Goal: Task Accomplishment & Management: Manage account settings

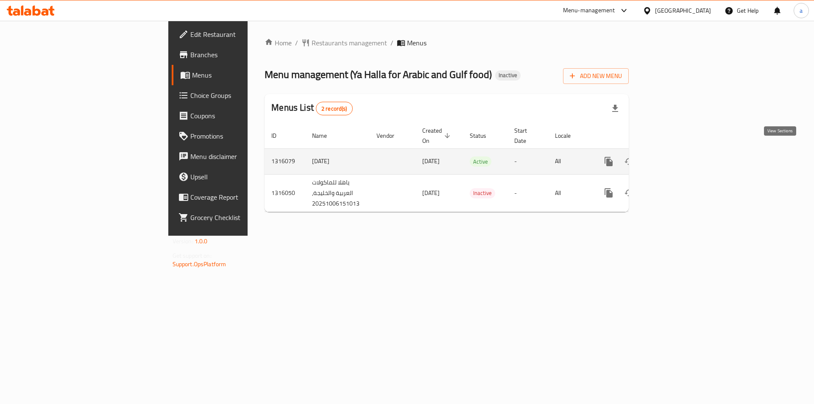
click at [680, 154] on link "enhanced table" at bounding box center [670, 161] width 20 height 20
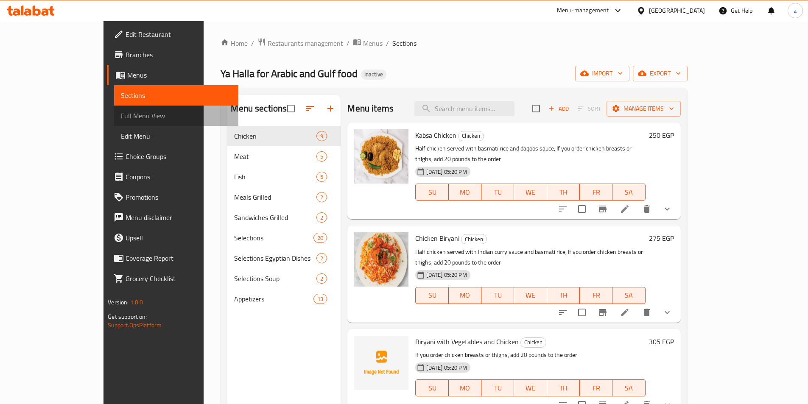
click at [121, 114] on span "Full Menu View" at bounding box center [176, 116] width 111 height 10
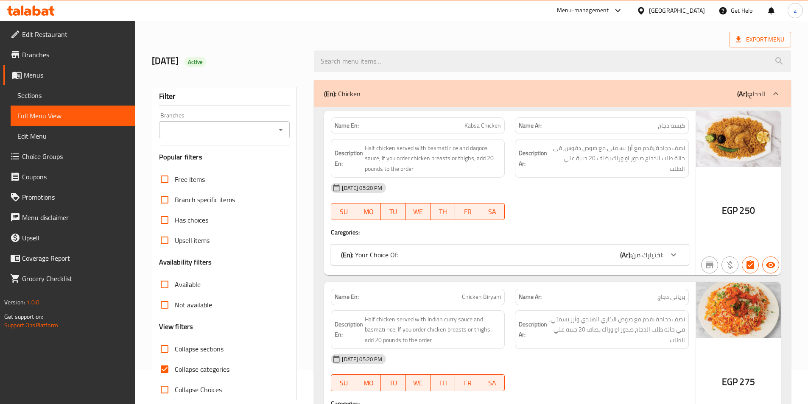
scroll to position [85, 0]
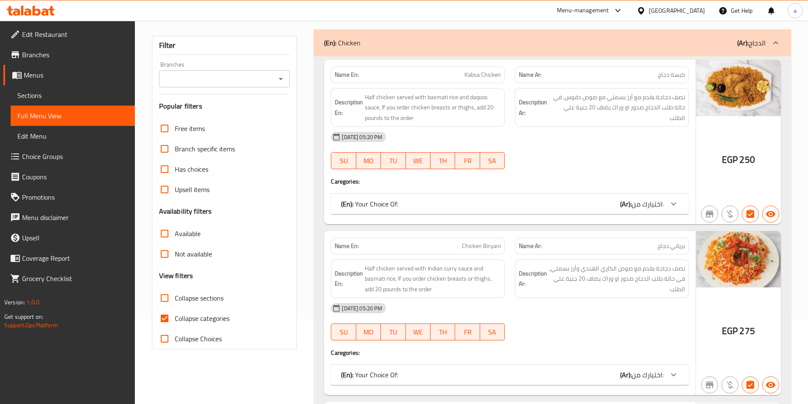
click at [196, 321] on span "Collapse categories" at bounding box center [202, 318] width 55 height 10
click at [175, 321] on input "Collapse categories" at bounding box center [164, 318] width 20 height 20
checkbox input "false"
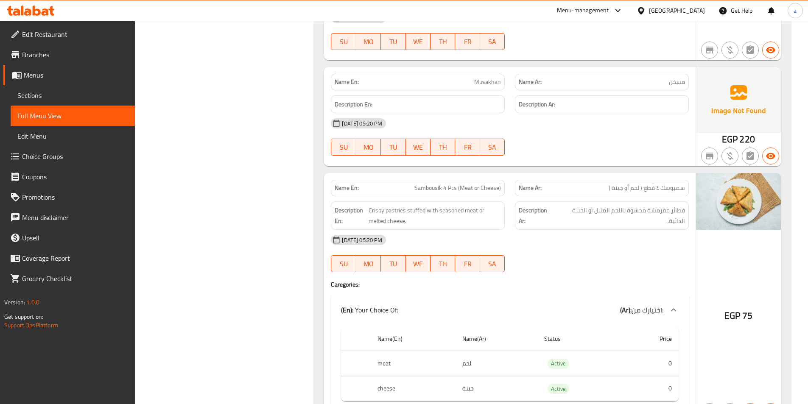
click at [323, 231] on div "Name En: Sausage with Pomegranate Molasses Name Ar: سجق بدبس الرمان Description…" at bounding box center [552, 242] width 477 height 2424
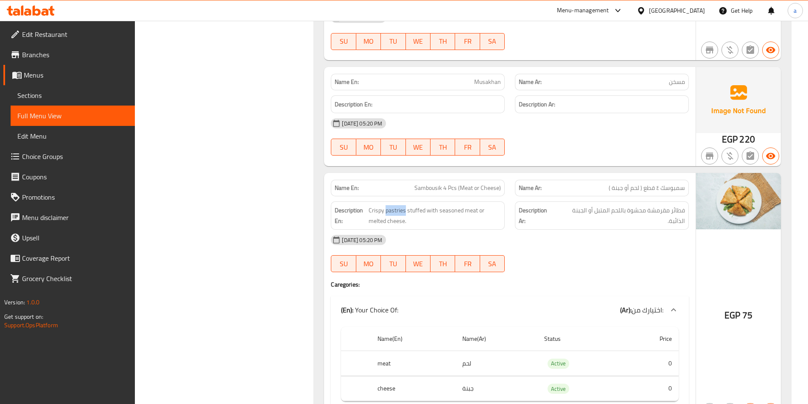
click at [63, 95] on span "Sections" at bounding box center [72, 95] width 111 height 10
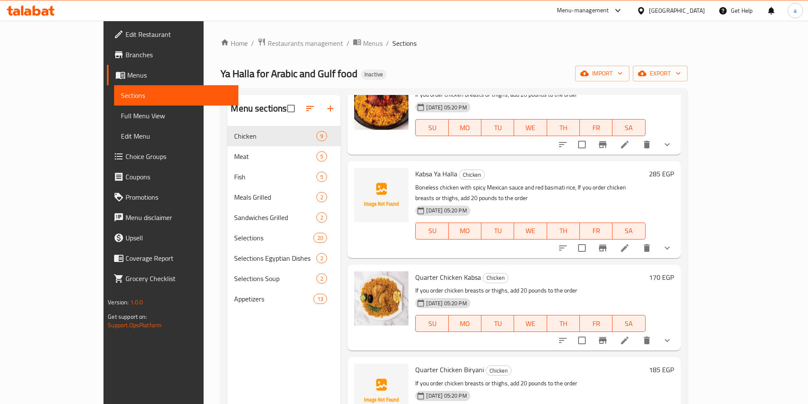
scroll to position [451, 0]
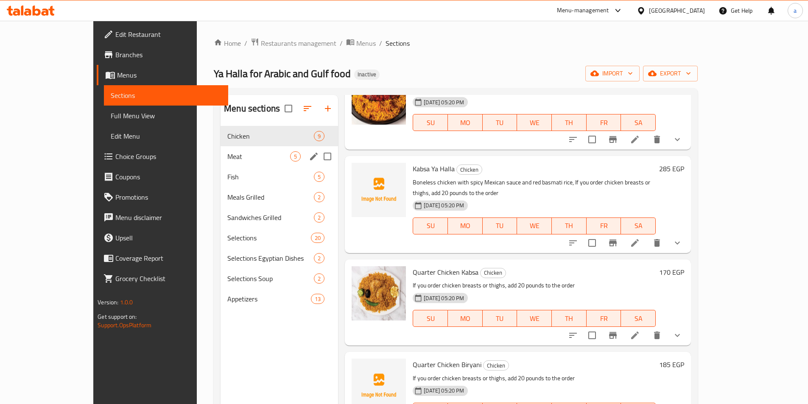
click at [227, 162] on div "Meat 5" at bounding box center [279, 156] width 117 height 20
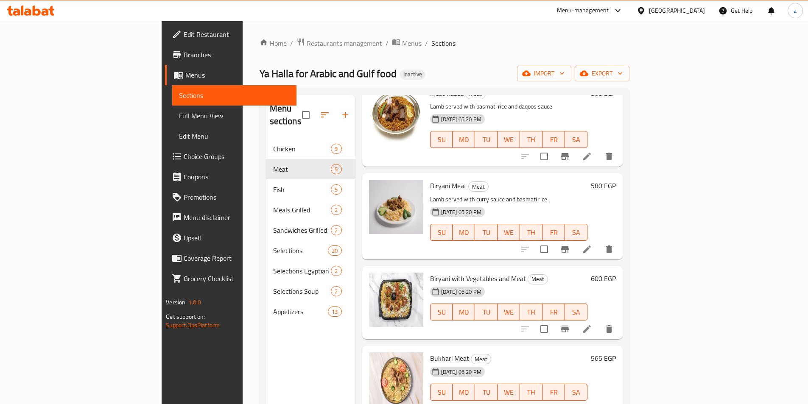
scroll to position [119, 0]
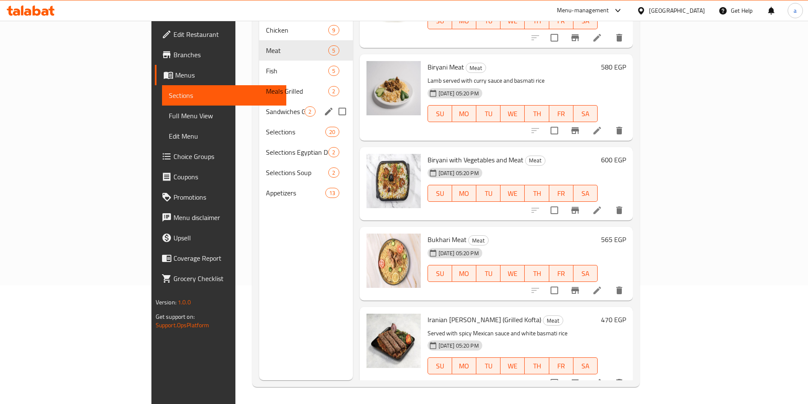
click at [259, 101] on div "Sandwiches Grilled 2" at bounding box center [305, 111] width 93 height 20
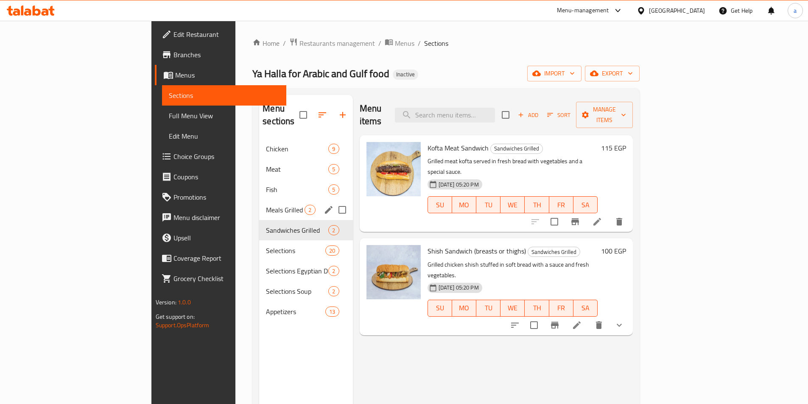
click at [266, 205] on span "Meals Grilled" at bounding box center [285, 210] width 39 height 10
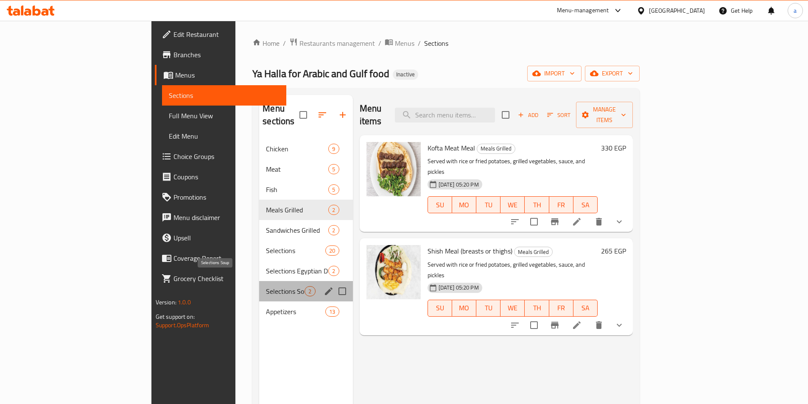
click at [266, 286] on span "Selections Soup" at bounding box center [285, 291] width 39 height 10
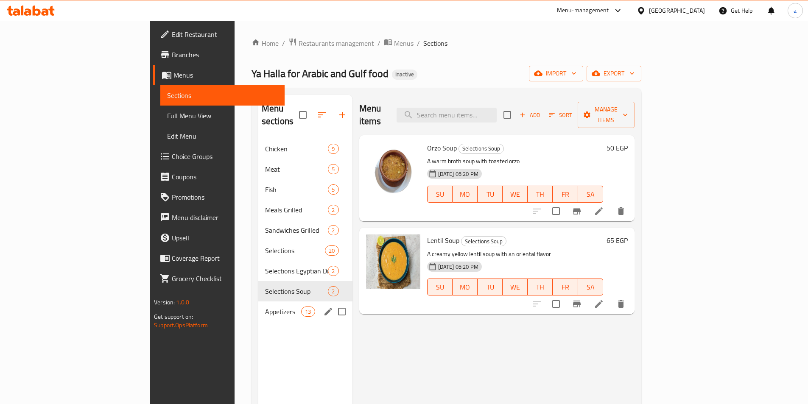
click at [265, 307] on span "Appetizers" at bounding box center [283, 312] width 36 height 10
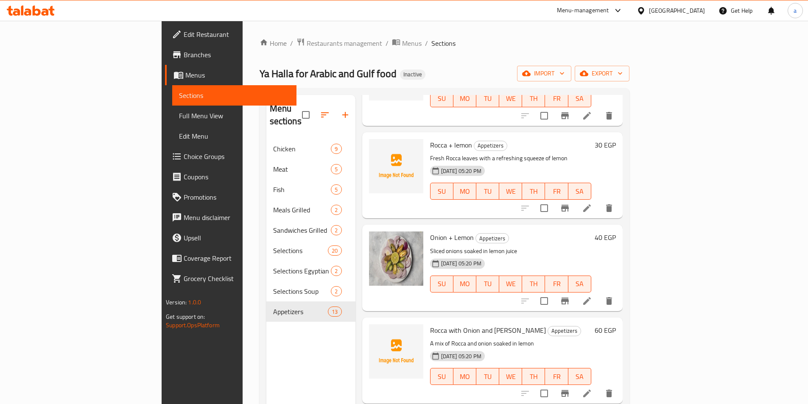
scroll to position [796, 0]
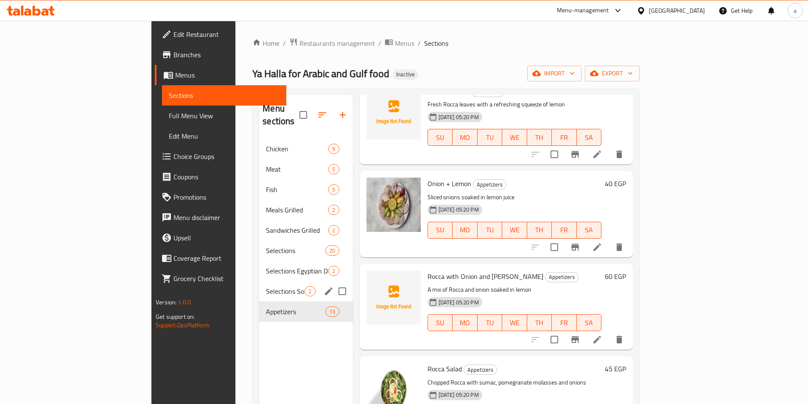
click at [259, 281] on div "Selections Soup 2" at bounding box center [305, 291] width 93 height 20
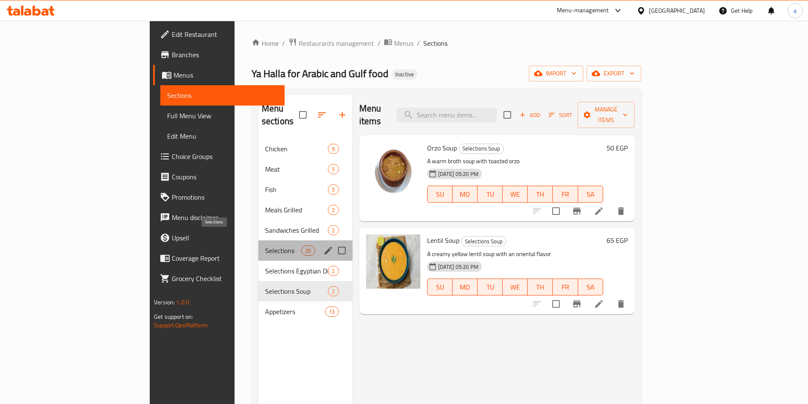
click at [265, 246] on span "Selections" at bounding box center [283, 251] width 36 height 10
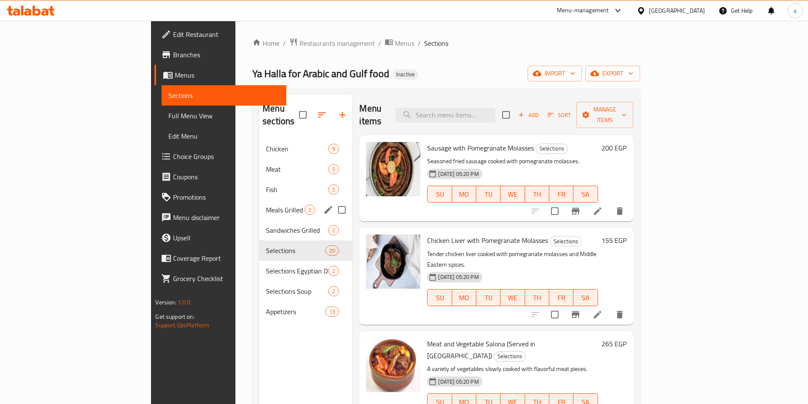
click at [259, 206] on div "Meals Grilled 2" at bounding box center [305, 210] width 93 height 20
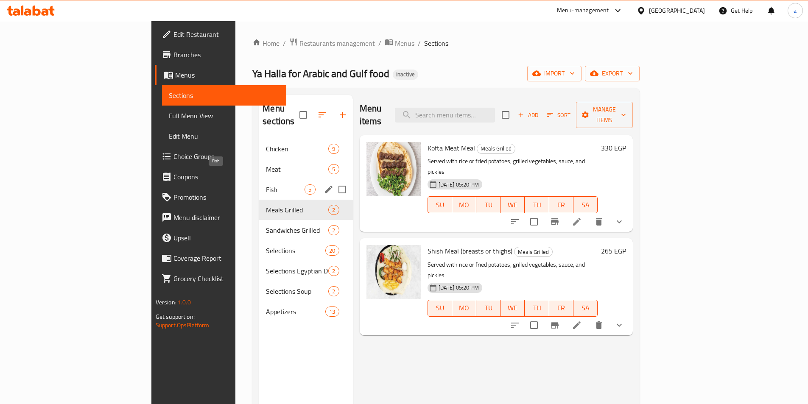
click at [266, 184] on span "Fish" at bounding box center [285, 189] width 39 height 10
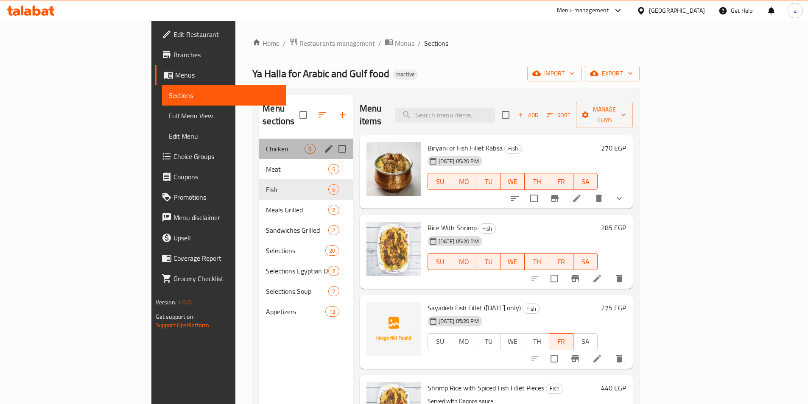
click at [259, 142] on div "Chicken 9" at bounding box center [305, 149] width 93 height 20
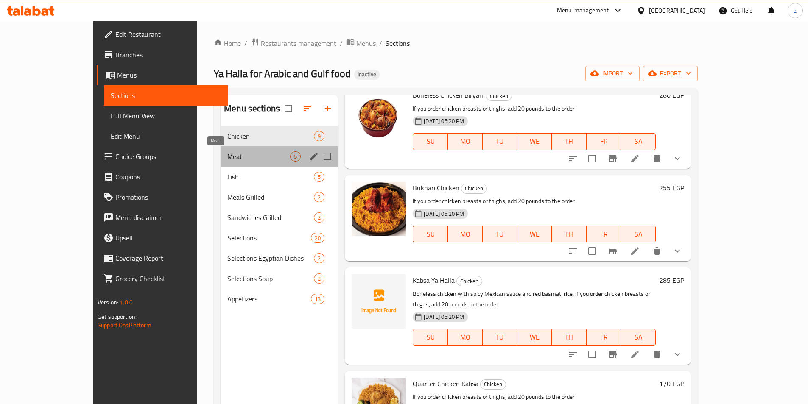
click at [237, 159] on span "Meat" at bounding box center [258, 156] width 63 height 10
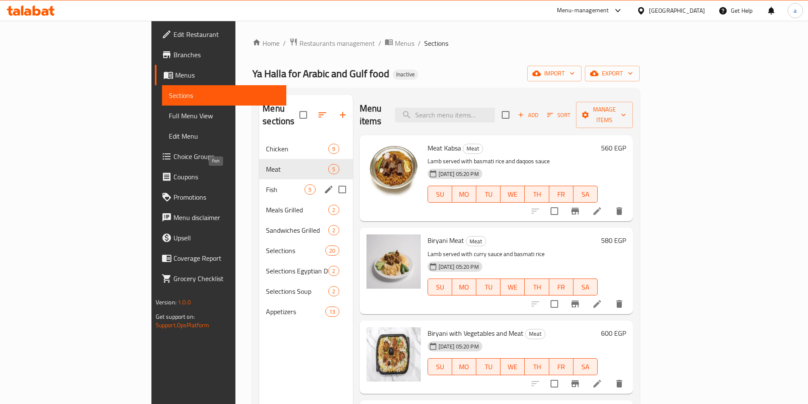
click at [266, 184] on span "Fish" at bounding box center [285, 189] width 39 height 10
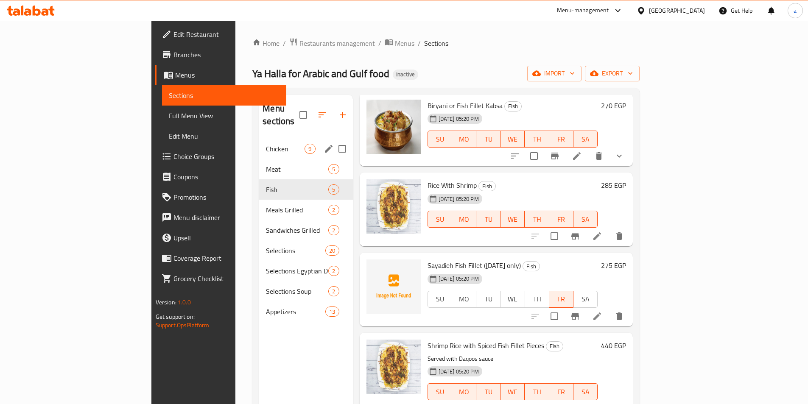
click at [259, 139] on div "Chicken 9" at bounding box center [305, 149] width 93 height 20
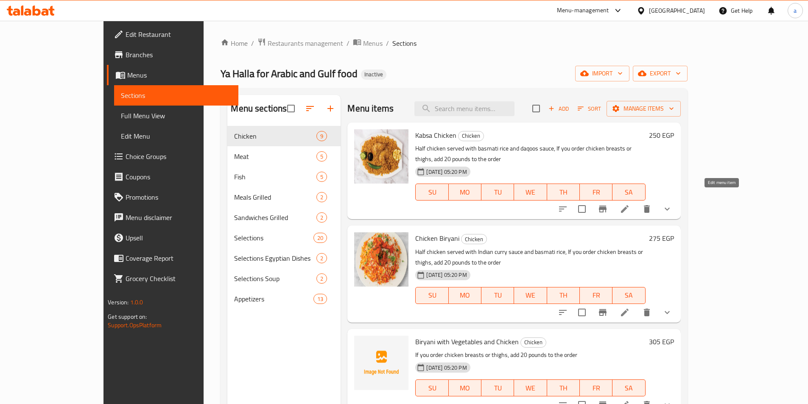
click at [630, 204] on icon at bounding box center [625, 209] width 10 height 10
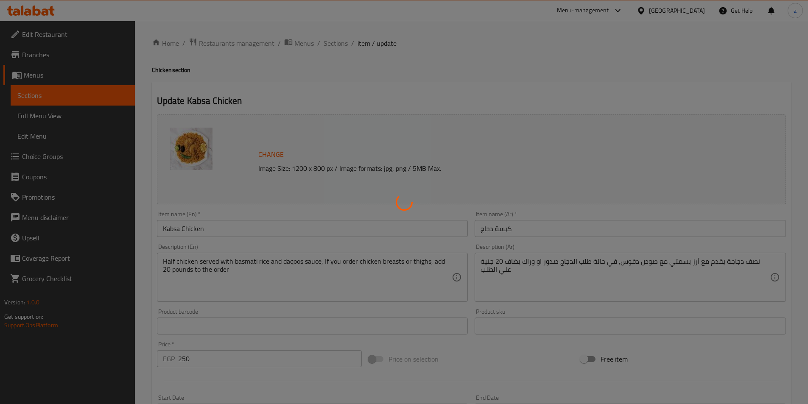
type input "اختيارك من:"
type input "0"
type input "1"
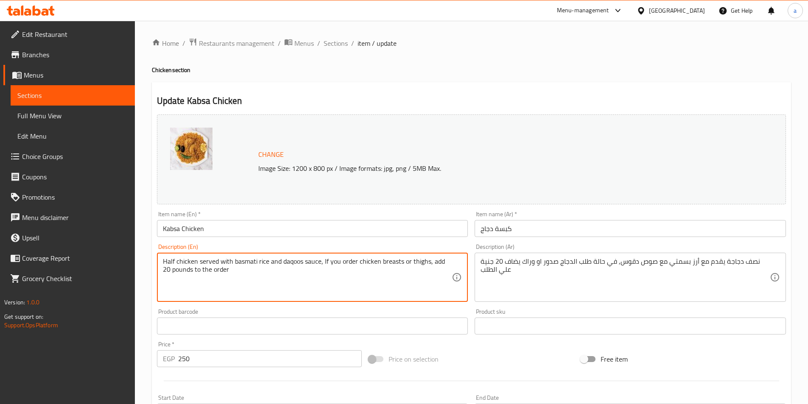
drag, startPoint x: 323, startPoint y: 259, endPoint x: 311, endPoint y: 289, distance: 32.4
click at [335, 261] on textarea "Half chicken served with basmati rice and daqoos sauce, If you order chicken br…" at bounding box center [307, 277] width 289 height 40
click at [388, 258] on textarea "Half chicken served with basmati rice and daqoos sauce, If you order chicken br…" at bounding box center [307, 277] width 289 height 40
drag, startPoint x: 399, startPoint y: 263, endPoint x: 440, endPoint y: 259, distance: 41.7
click at [400, 261] on textarea "Half chicken served with basmati rice and daqoos sauce, If you order chicken br…" at bounding box center [307, 277] width 289 height 40
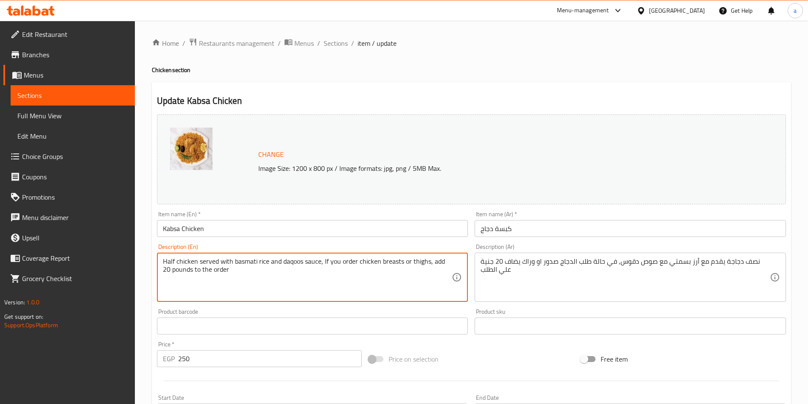
click at [446, 260] on textarea "Half chicken served with basmati rice and daqoos sauce, If you order chicken br…" at bounding box center [307, 277] width 289 height 40
click at [197, 279] on textarea "Half chicken served with basmati rice and daqoos sauce, If you order chicken br…" at bounding box center [307, 277] width 289 height 40
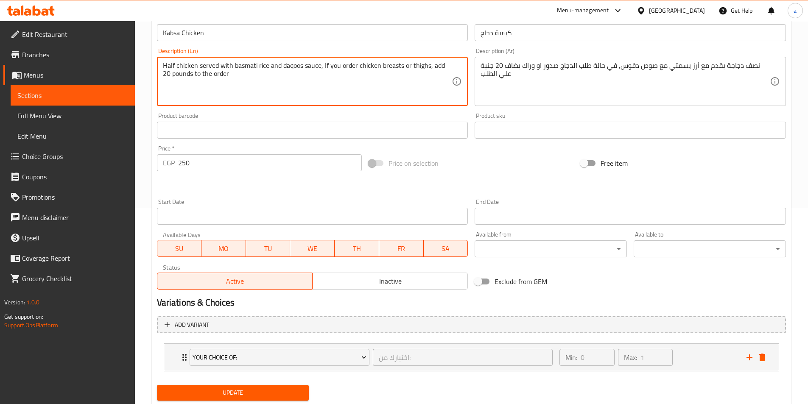
scroll to position [221, 0]
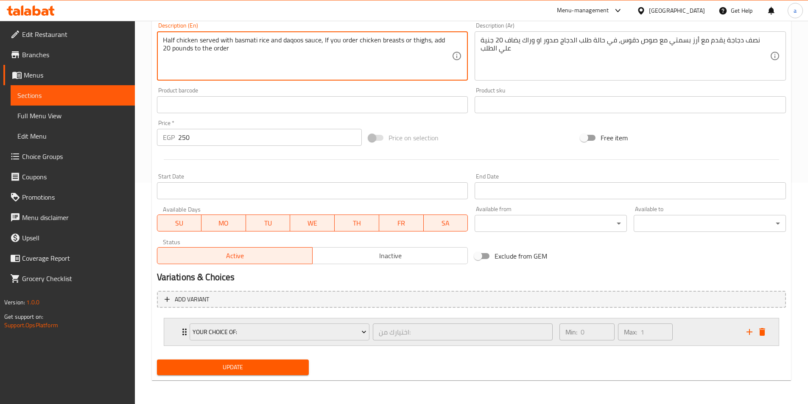
click at [687, 334] on div "Min: 0 ​ Max: 1 ​" at bounding box center [647, 332] width 187 height 27
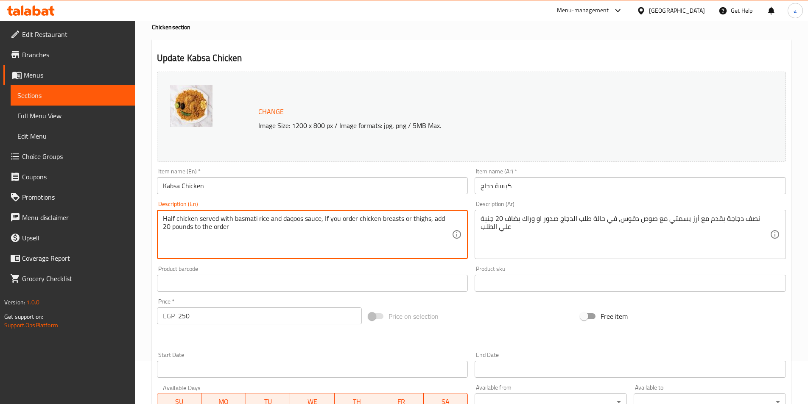
scroll to position [42, 0]
click at [47, 95] on span "Sections" at bounding box center [72, 95] width 111 height 10
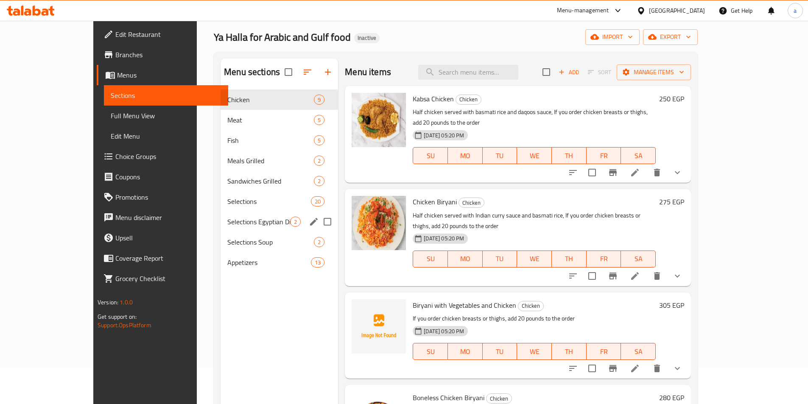
scroll to position [85, 0]
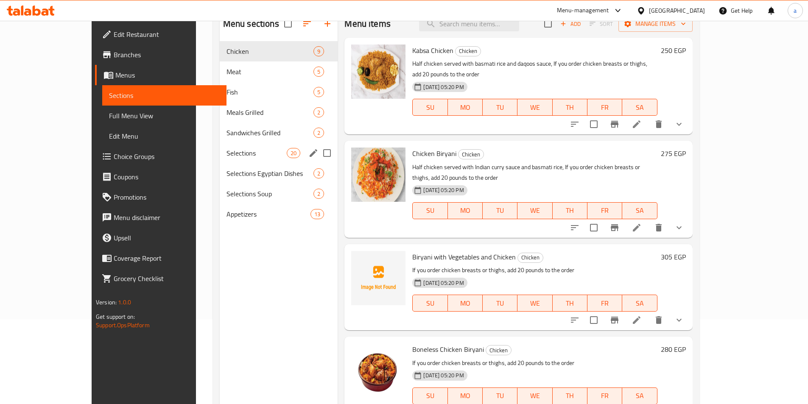
click at [220, 146] on div "Selections 20" at bounding box center [279, 153] width 118 height 20
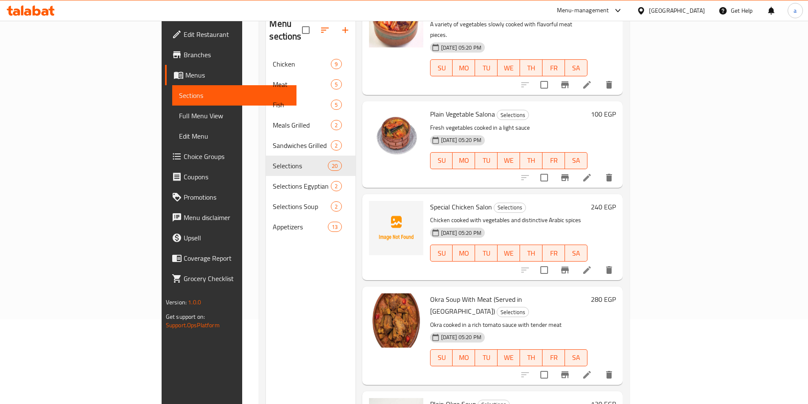
scroll to position [170, 0]
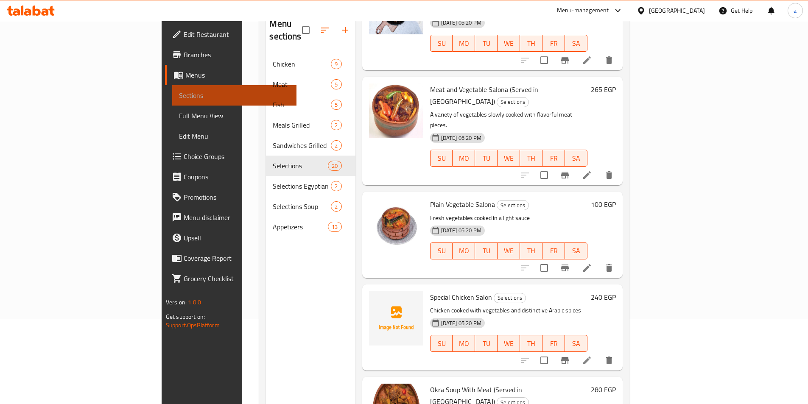
click at [172, 102] on link "Sections" at bounding box center [234, 95] width 124 height 20
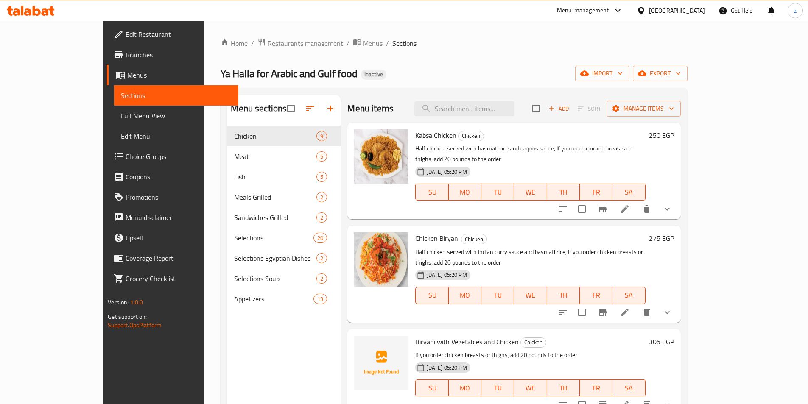
click at [107, 80] on link "Menus" at bounding box center [172, 75] width 131 height 20
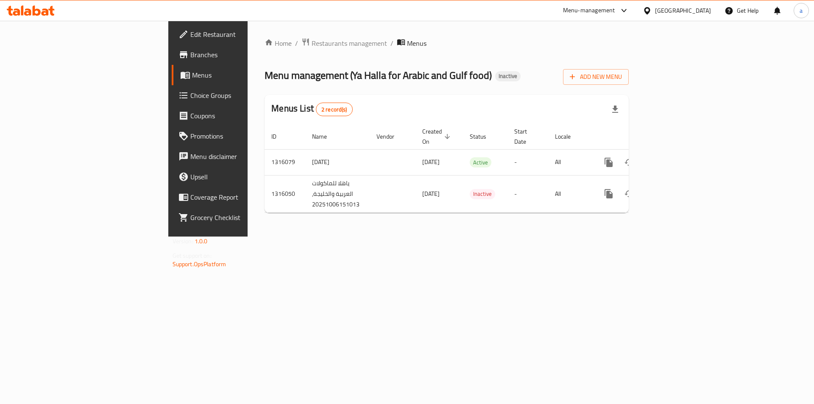
click at [190, 98] on span "Choice Groups" at bounding box center [243, 95] width 107 height 10
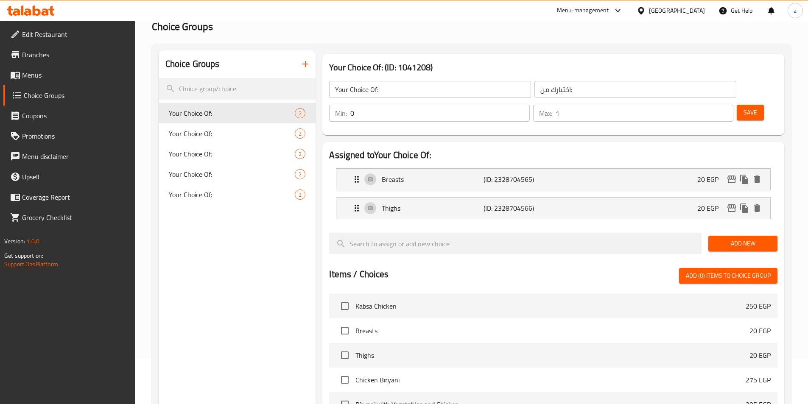
scroll to position [42, 0]
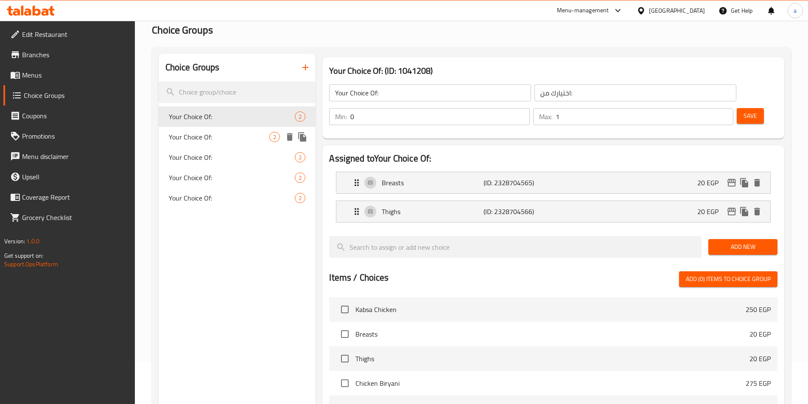
click at [220, 145] on div "Your Choice Of: 2" at bounding box center [237, 137] width 157 height 20
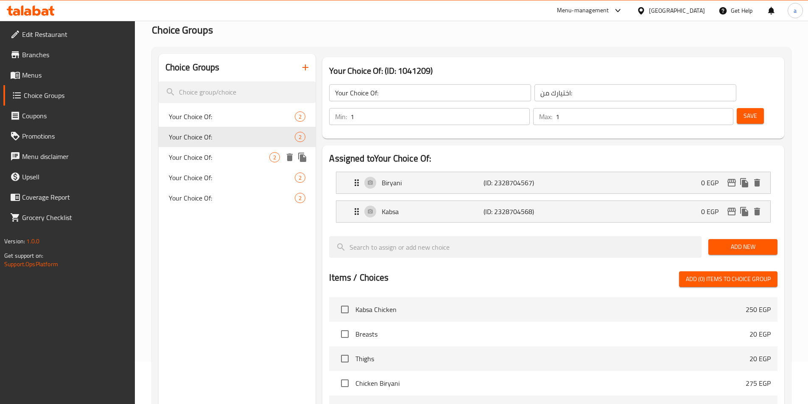
click at [220, 153] on span "Your Choice Of:" at bounding box center [219, 157] width 101 height 10
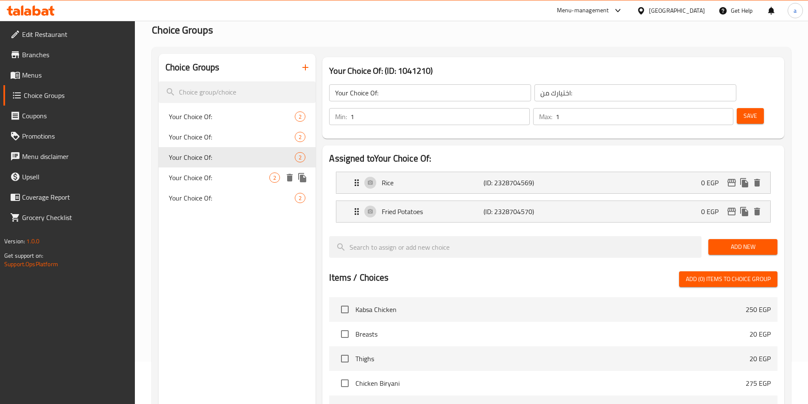
click at [222, 168] on div "Your Choice Of: 2" at bounding box center [237, 178] width 157 height 20
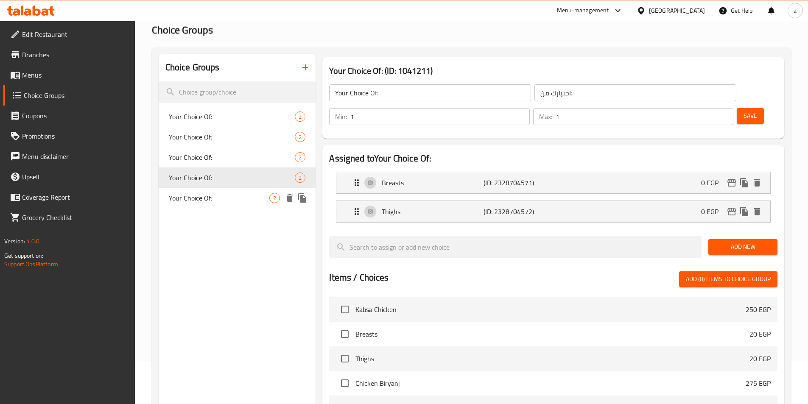
click at [232, 195] on span "Your Choice Of:" at bounding box center [219, 198] width 101 height 10
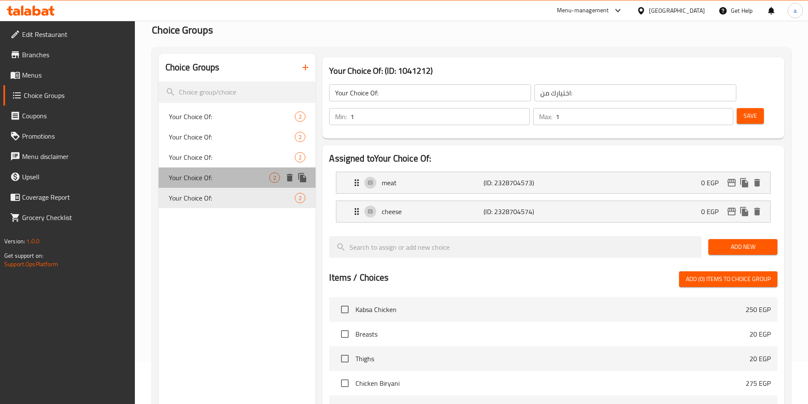
click at [222, 184] on div "Your Choice Of: 2" at bounding box center [237, 178] width 157 height 20
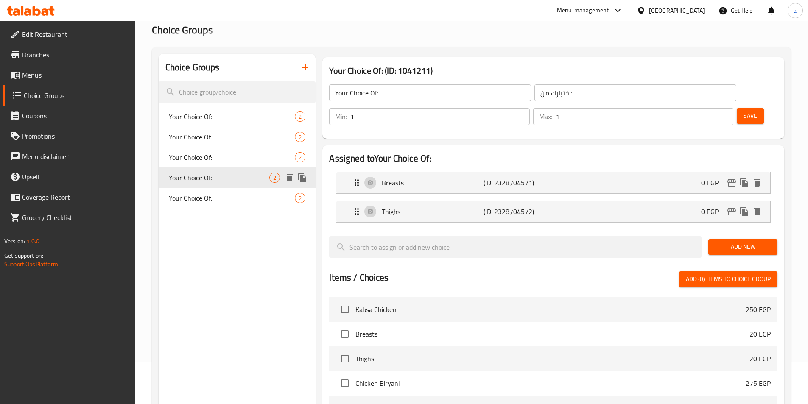
click at [219, 171] on div "Your Choice Of: 2" at bounding box center [237, 178] width 157 height 20
click at [219, 160] on span "Your Choice Of:" at bounding box center [219, 157] width 101 height 10
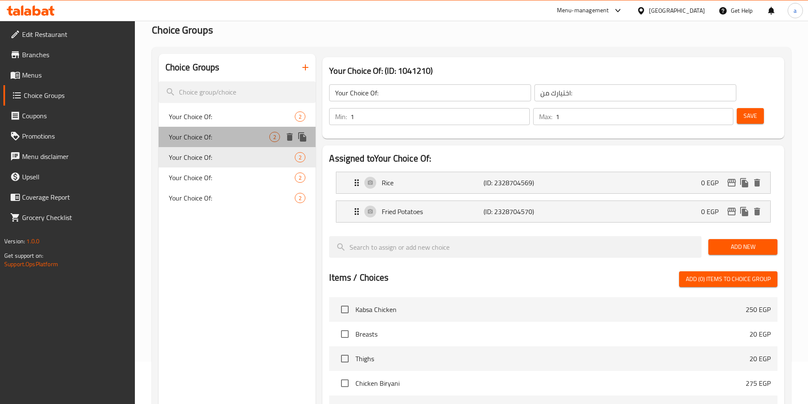
click at [218, 143] on div "Your Choice Of: 2" at bounding box center [237, 137] width 157 height 20
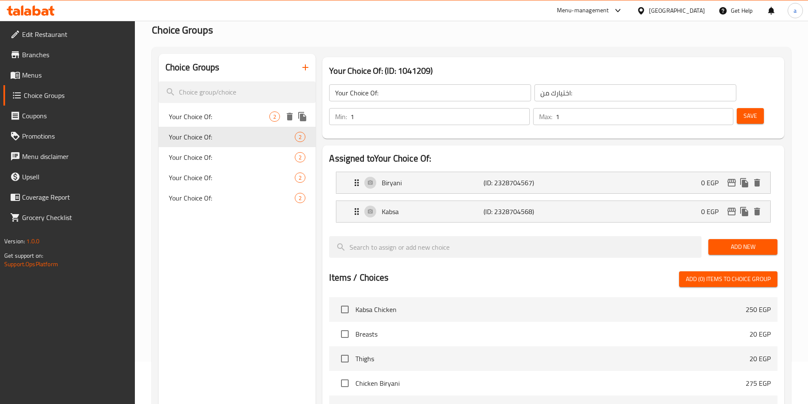
click at [223, 123] on div "Your Choice Of: 2" at bounding box center [237, 116] width 157 height 20
type input "0"
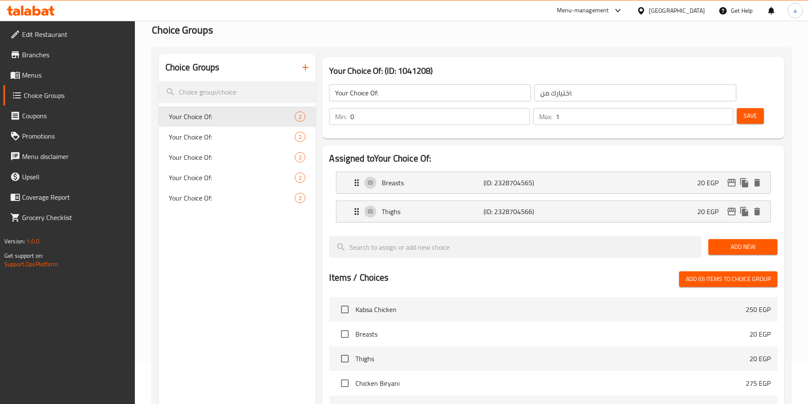
click at [68, 64] on link "Branches" at bounding box center [68, 55] width 131 height 20
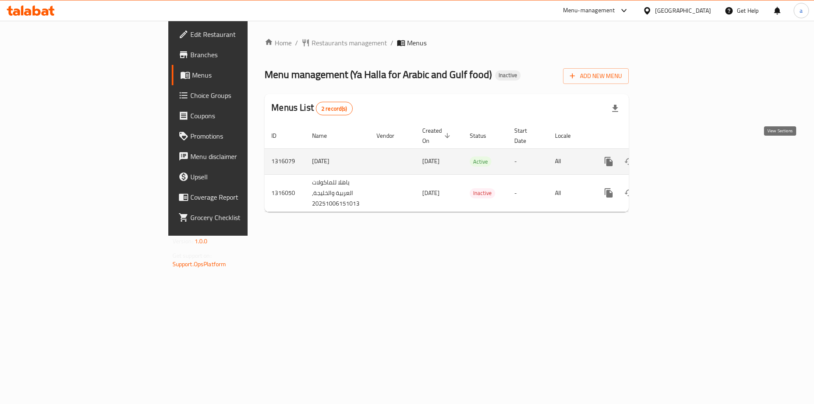
click at [675, 156] on icon "enhanced table" at bounding box center [670, 161] width 10 height 10
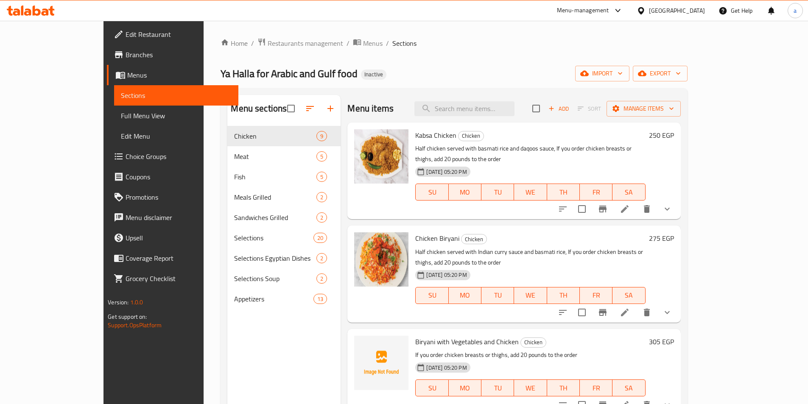
click at [121, 117] on span "Full Menu View" at bounding box center [176, 116] width 111 height 10
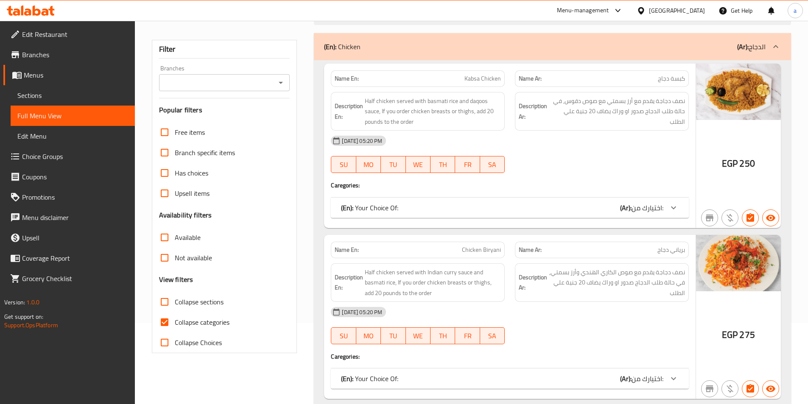
scroll to position [85, 0]
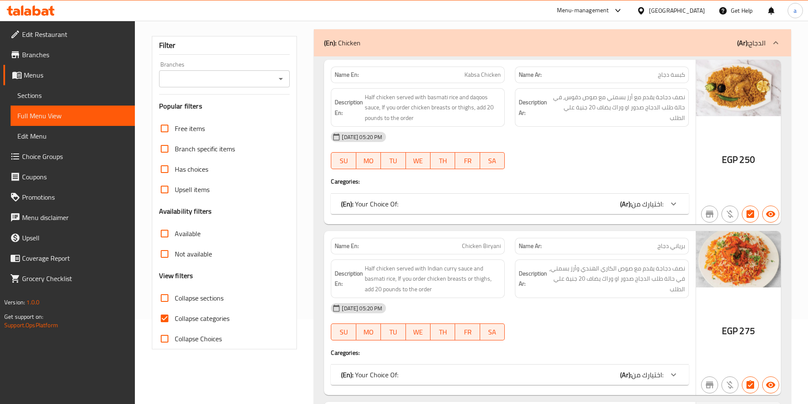
click at [209, 319] on span "Collapse categories" at bounding box center [202, 318] width 55 height 10
click at [175, 319] on input "Collapse categories" at bounding box center [164, 318] width 20 height 20
checkbox input "false"
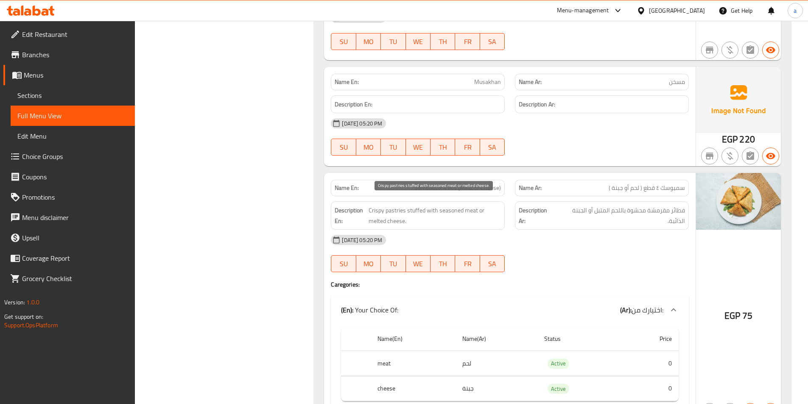
click at [393, 205] on span "Crispy pastries stuffed with seasoned meat or melted cheese." at bounding box center [435, 215] width 132 height 21
click at [396, 205] on span "Crispy pastries stuffed with seasoned meat or melted cheese." at bounding box center [435, 215] width 132 height 21
copy span "pastries"
click at [521, 213] on strong "Description Ar:" at bounding box center [537, 215] width 36 height 21
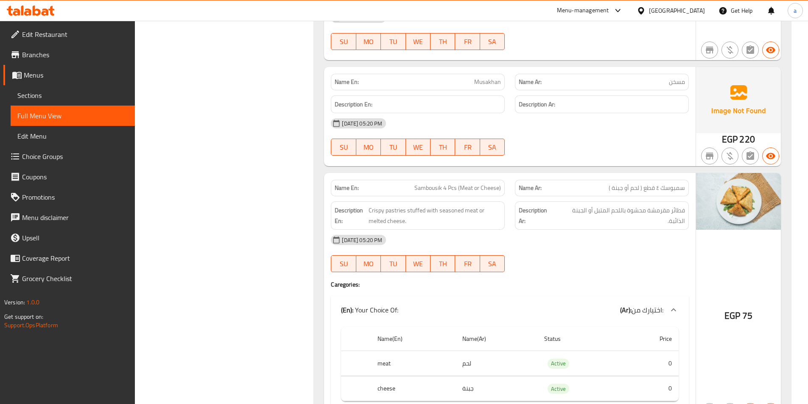
click at [317, 165] on div "Name En: Sausage with Pomegranate Molasses Name Ar: سجق بدبس الرمان Description…" at bounding box center [552, 242] width 477 height 2424
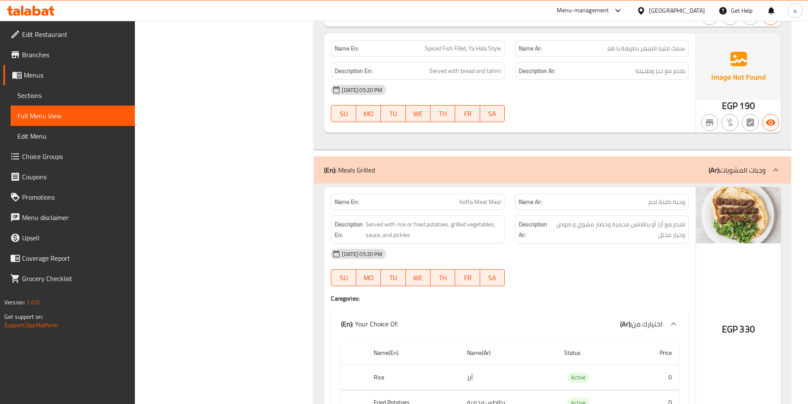
click at [397, 231] on span "Served with rice or fried potatoes, grilled vegetables, sauce, and pickles" at bounding box center [433, 229] width 135 height 21
copy span "pickles"
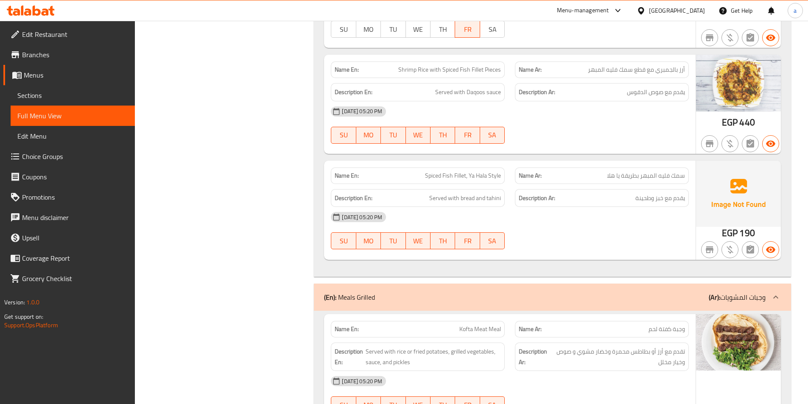
scroll to position [3346, 0]
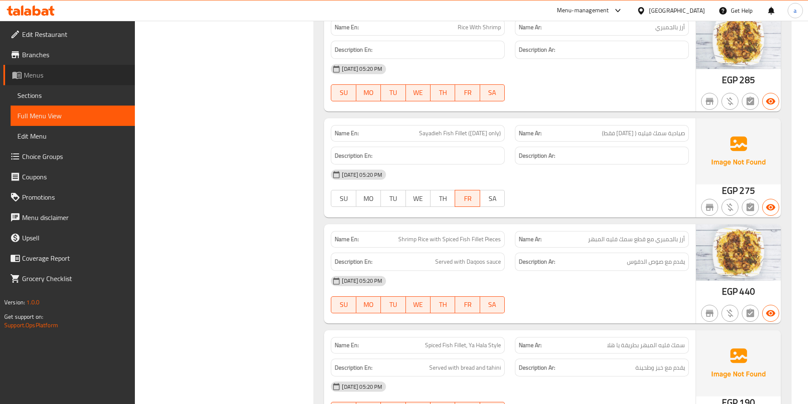
click at [69, 78] on span "Menus" at bounding box center [76, 75] width 104 height 10
